Goal: Task Accomplishment & Management: Complete application form

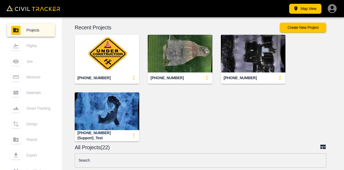
click at [95, 57] on img "button" at bounding box center [107, 54] width 64 height 38
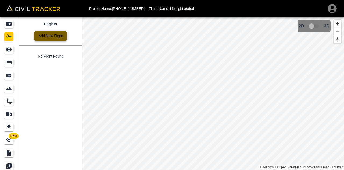
click at [50, 33] on link "Add New Flight" at bounding box center [50, 36] width 33 height 10
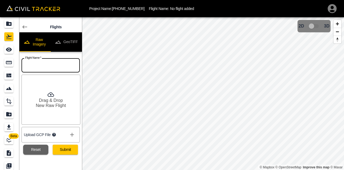
click at [56, 67] on input "text" at bounding box center [50, 65] width 58 height 14
drag, startPoint x: 66, startPoint y: 67, endPoint x: 68, endPoint y: 70, distance: 3.8
click at [68, 70] on input "20251001_Drone Map" at bounding box center [50, 65] width 58 height 14
type input "20251001_Drone Map"
click at [55, 98] on h6 "Drag & Drop" at bounding box center [51, 100] width 24 height 5
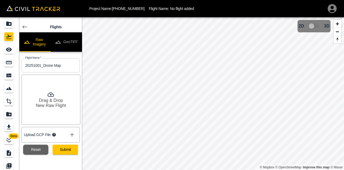
click at [73, 132] on icon "show more" at bounding box center [72, 134] width 6 height 6
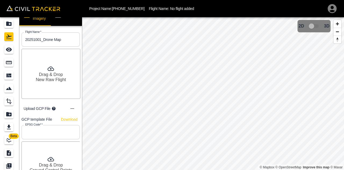
scroll to position [50, 0]
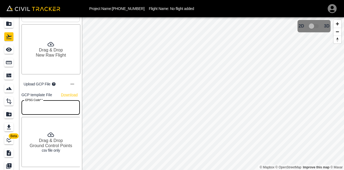
click at [52, 111] on input "text" at bounding box center [50, 107] width 58 height 14
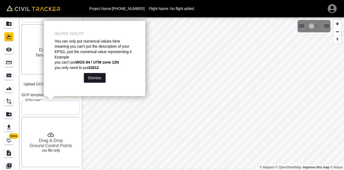
click at [96, 78] on button "Dismiss" at bounding box center [95, 78] width 22 height 10
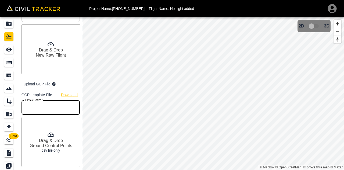
click at [56, 107] on input "text" at bounding box center [50, 107] width 58 height 14
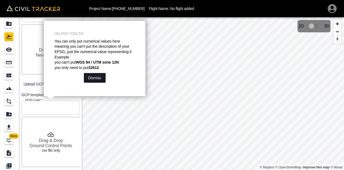
click at [97, 73] on button "Dismiss" at bounding box center [95, 78] width 22 height 10
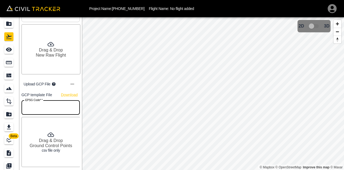
click at [49, 110] on input "text" at bounding box center [50, 107] width 58 height 14
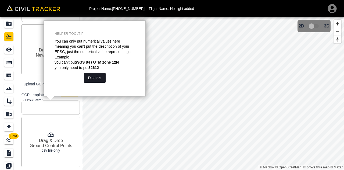
drag, startPoint x: 95, startPoint y: 78, endPoint x: 92, endPoint y: 80, distance: 3.1
click at [92, 80] on button "Dismiss" at bounding box center [95, 78] width 22 height 10
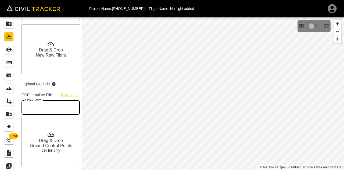
drag, startPoint x: 63, startPoint y: 103, endPoint x: 57, endPoint y: 133, distance: 30.2
click at [57, 133] on div "GCP template File Download EPSG Code*   * EPSG Code* * Drag & Drop Ground Contr…" at bounding box center [49, 127] width 60 height 77
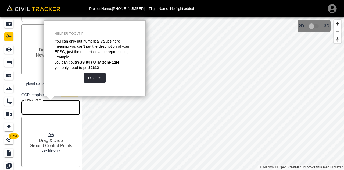
click at [55, 110] on input "text" at bounding box center [50, 107] width 58 height 14
click at [49, 112] on input "2955" at bounding box center [50, 107] width 58 height 14
click at [31, 84] on p "Upload GCP File" at bounding box center [37, 84] width 27 height 4
click at [55, 133] on div "Drag & Drop Ground Control Points csv file only" at bounding box center [50, 142] width 59 height 50
drag, startPoint x: 55, startPoint y: 108, endPoint x: 2, endPoint y: 106, distance: 52.4
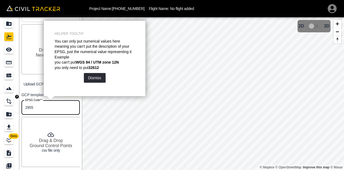
click at [2, 106] on div "Beta Flights Raw Imagery GeoTIFF Flight Name   * 20251001_Drone Map Flight Name…" at bounding box center [41, 102] width 82 height 170
type input "4326"
click at [54, 143] on h6 "Ground Control Points" at bounding box center [51, 145] width 42 height 5
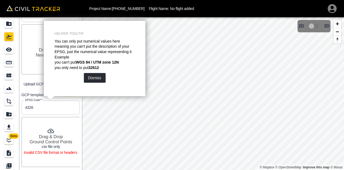
click at [47, 144] on p "csv file only" at bounding box center [51, 146] width 18 height 4
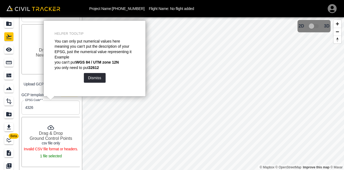
click at [35, 65] on div "Drag & Drop New Raw Flight" at bounding box center [50, 49] width 59 height 50
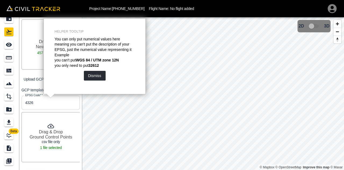
scroll to position [0, 0]
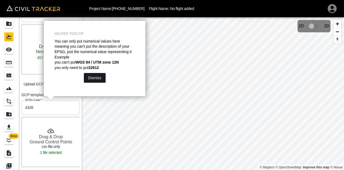
click at [93, 77] on button "Dismiss" at bounding box center [95, 78] width 22 height 10
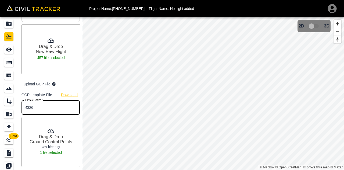
scroll to position [17, 0]
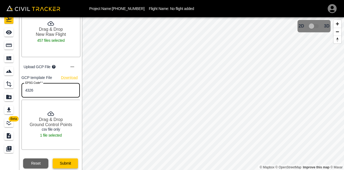
click at [63, 164] on button "Submit" at bounding box center [65, 163] width 25 height 10
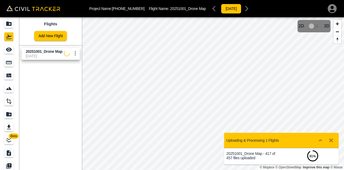
click at [237, 137] on div "Project Name: [PHONE_NUMBER] Flight Name: 20251001_Drone Map [DATE] Beta Flight…" at bounding box center [172, 85] width 344 height 170
click at [239, 143] on div "Project Name: [PHONE_NUMBER] Flight Name: 20251001_Drone Map [DATE] Beta Flight…" at bounding box center [172, 85] width 344 height 170
click at [235, 154] on div "Project Name: [PHONE_NUMBER] Flight Name: 20251001_Drone Map [DATE] Beta Flight…" at bounding box center [172, 85] width 344 height 170
click at [218, 169] on html "Project Name: [PHONE_NUMBER] Flight Name: 20251001_Drone Map [DATE] Beta Flight…" at bounding box center [172, 85] width 344 height 170
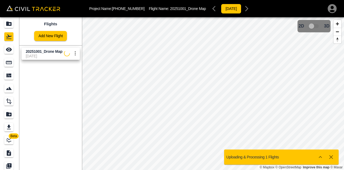
click at [321, 161] on button "Show more" at bounding box center [320, 156] width 11 height 11
click at [319, 158] on icon "Show more" at bounding box center [320, 156] width 6 height 6
click at [60, 53] on span "20251001_Drone Map" at bounding box center [45, 51] width 38 height 5
click at [49, 51] on span "20251001_Drone Map" at bounding box center [44, 51] width 37 height 4
click at [73, 55] on icon "settings" at bounding box center [75, 53] width 6 height 6
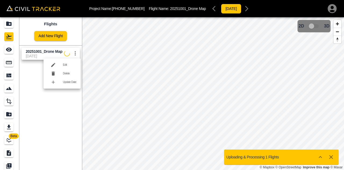
click at [68, 65] on h6 "Edit" at bounding box center [69, 64] width 13 height 3
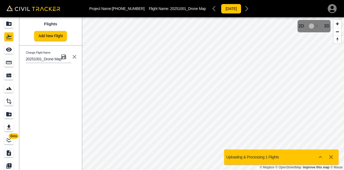
click at [74, 58] on icon "button" at bounding box center [74, 56] width 6 height 6
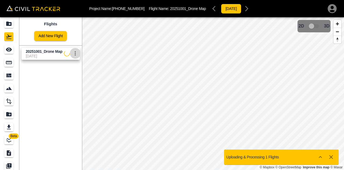
click at [74, 57] on button "settings" at bounding box center [75, 53] width 11 height 11
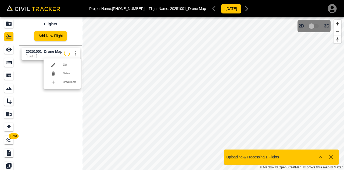
click at [64, 117] on div at bounding box center [172, 85] width 344 height 170
